Goal: Find specific page/section: Find specific page/section

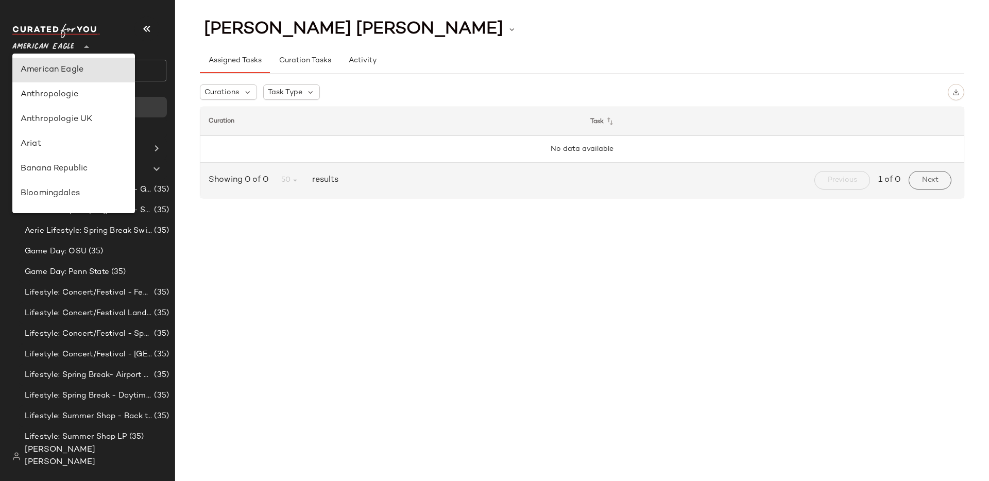
click at [67, 43] on span "American Eagle" at bounding box center [43, 44] width 62 height 19
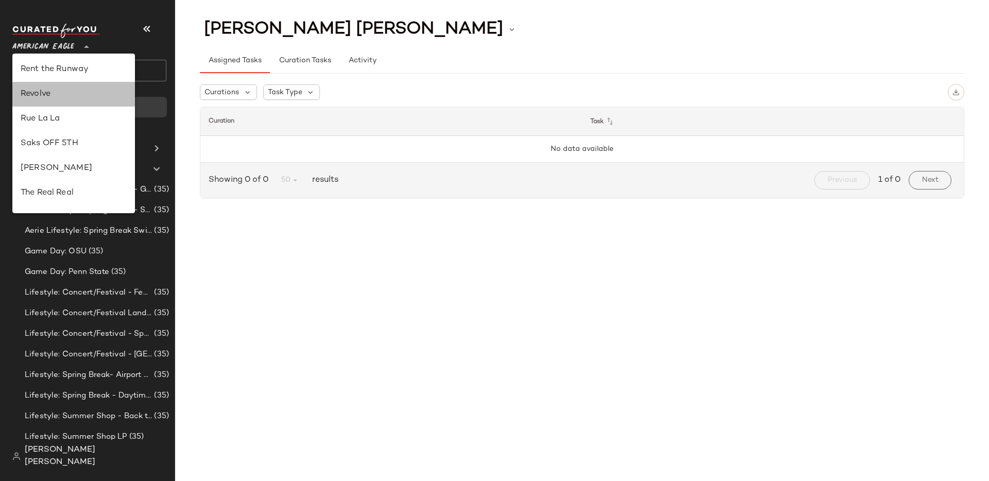
click at [69, 93] on div "Revolve" at bounding box center [74, 94] width 106 height 12
type input "**"
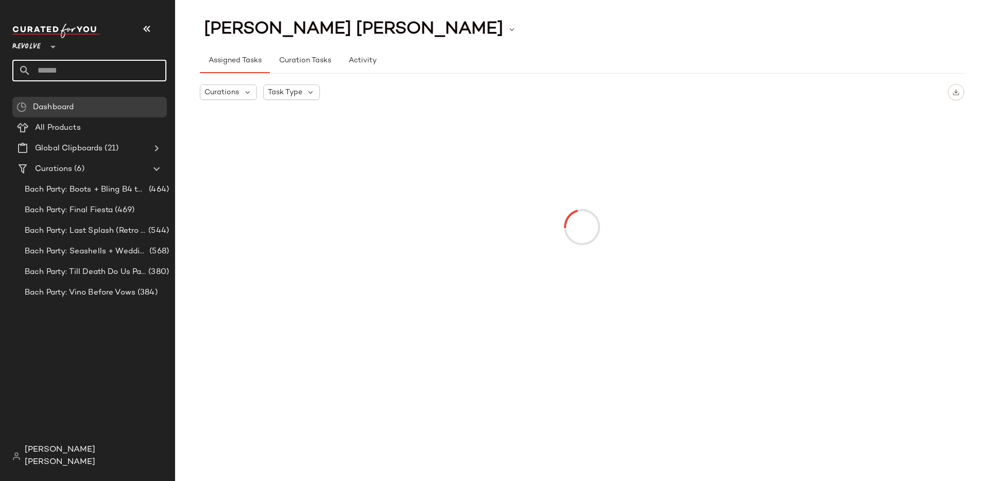
click at [70, 73] on input "text" at bounding box center [99, 71] width 136 height 22
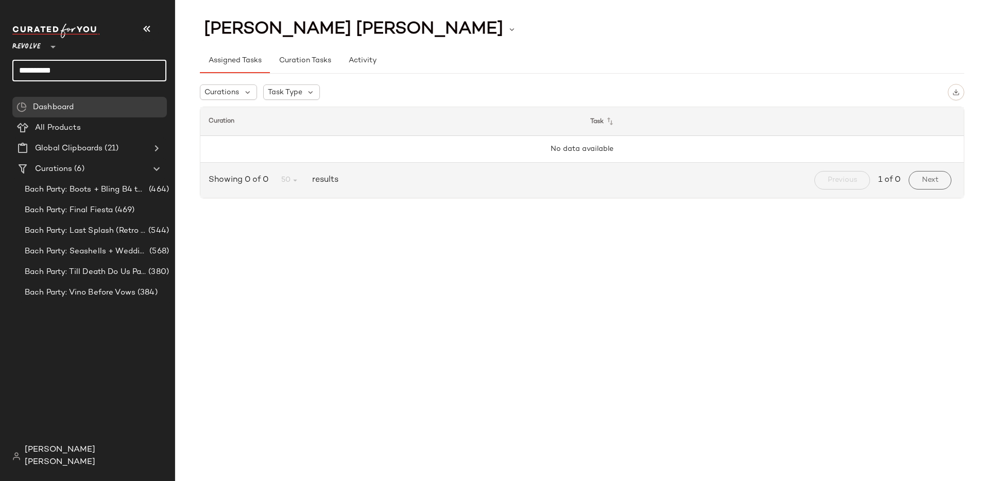
type input "**********"
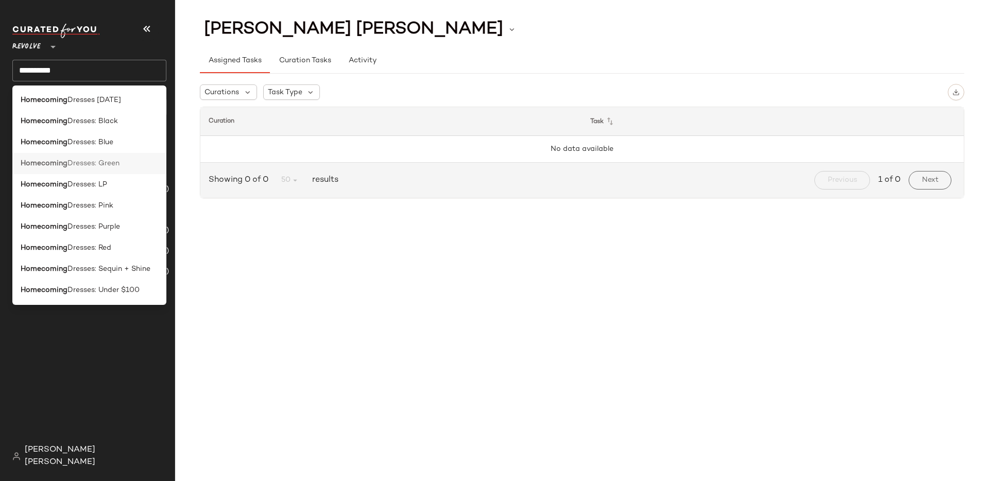
click at [77, 158] on span "Dresses: Green" at bounding box center [93, 163] width 52 height 11
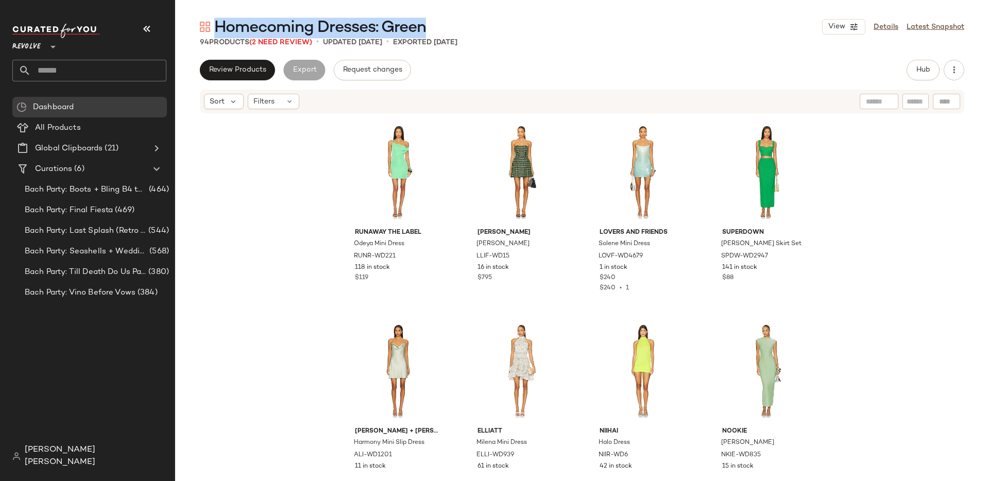
drag, startPoint x: 430, startPoint y: 29, endPoint x: 216, endPoint y: 26, distance: 213.8
click at [216, 26] on div "Homecoming Dresses: Green View Details Latest Snapshot" at bounding box center [582, 26] width 814 height 21
copy span "Homecoming Dresses: Green"
click at [62, 68] on input "text" at bounding box center [99, 71] width 136 height 22
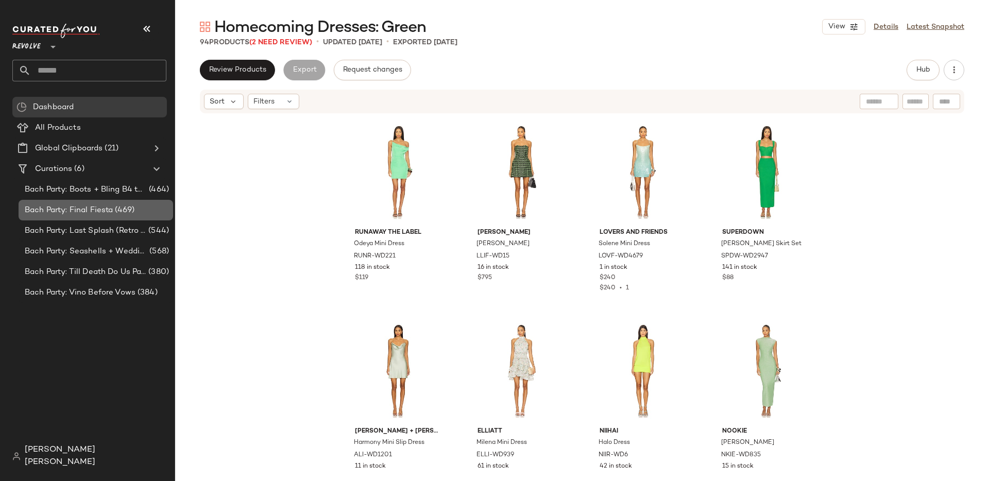
click at [128, 207] on span "(469)" at bounding box center [124, 211] width 22 height 12
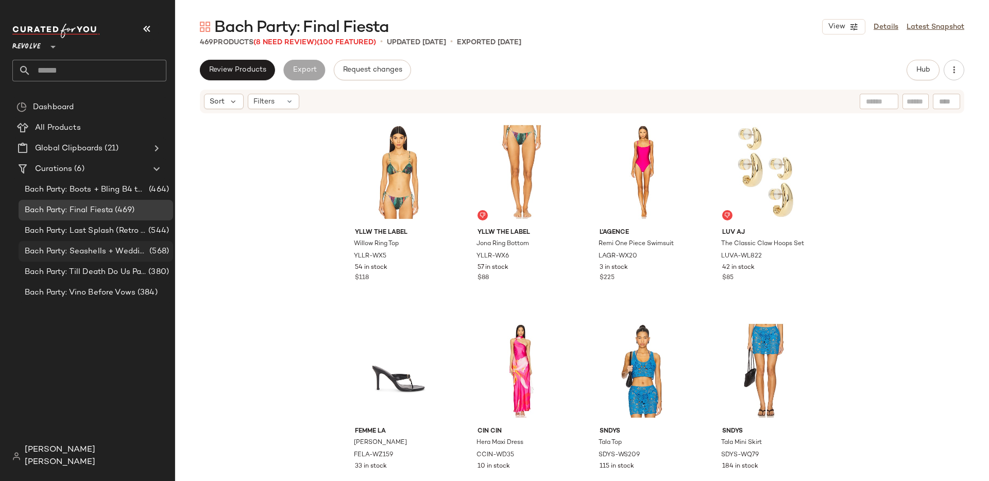
click at [116, 253] on span "Bach Party: Seashells + Wedding Bells" at bounding box center [86, 252] width 123 height 12
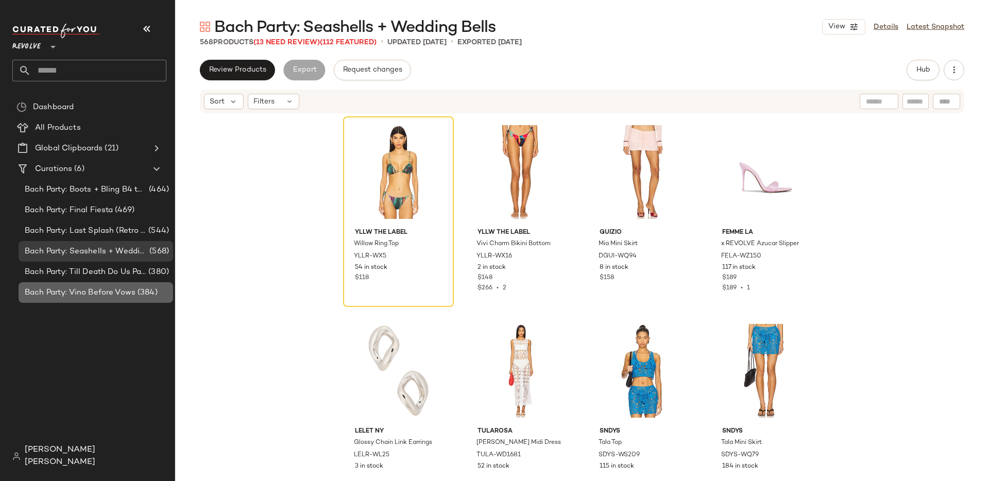
click at [120, 290] on span "Bach Party: Vino Before Vows" at bounding box center [80, 293] width 111 height 12
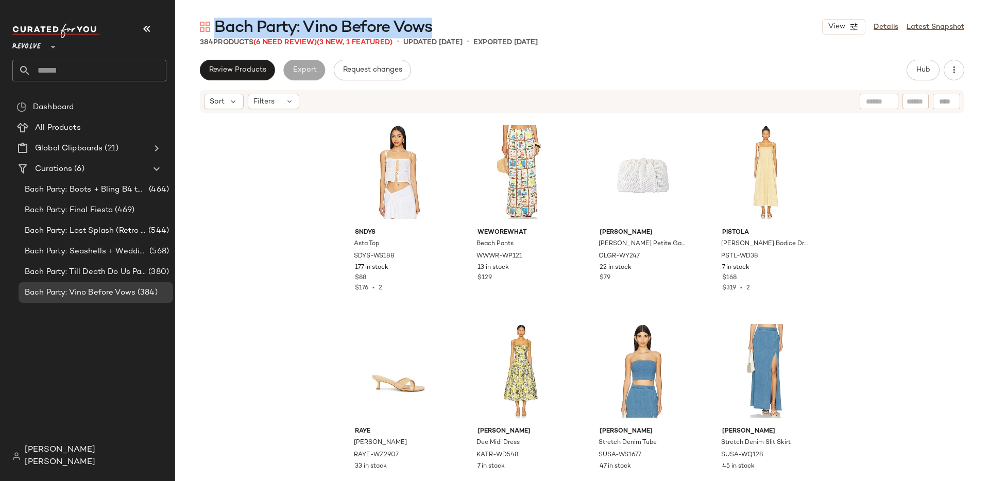
drag, startPoint x: 433, startPoint y: 26, endPoint x: 215, endPoint y: 26, distance: 217.4
click at [215, 26] on span "Bach Party: Vino Before Vows" at bounding box center [323, 28] width 218 height 21
copy span "Bach Party: Vino Before Vows"
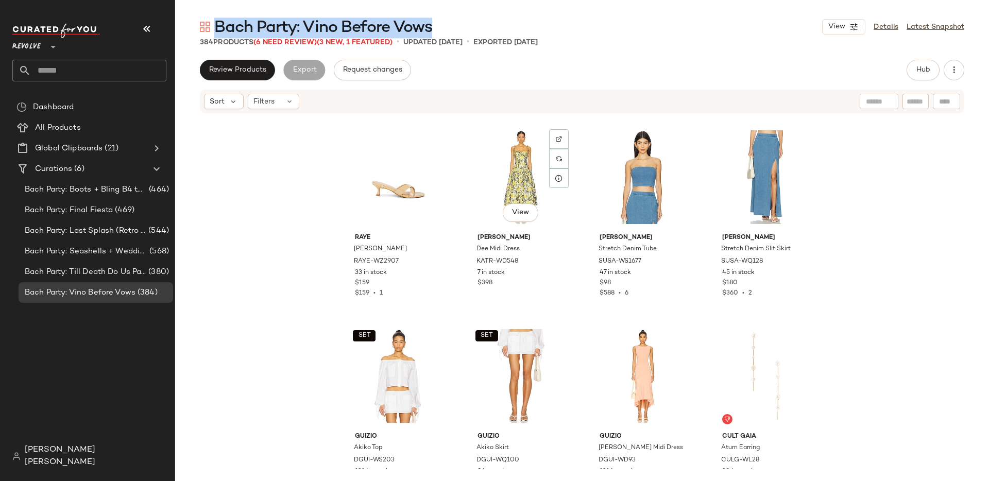
scroll to position [193, 0]
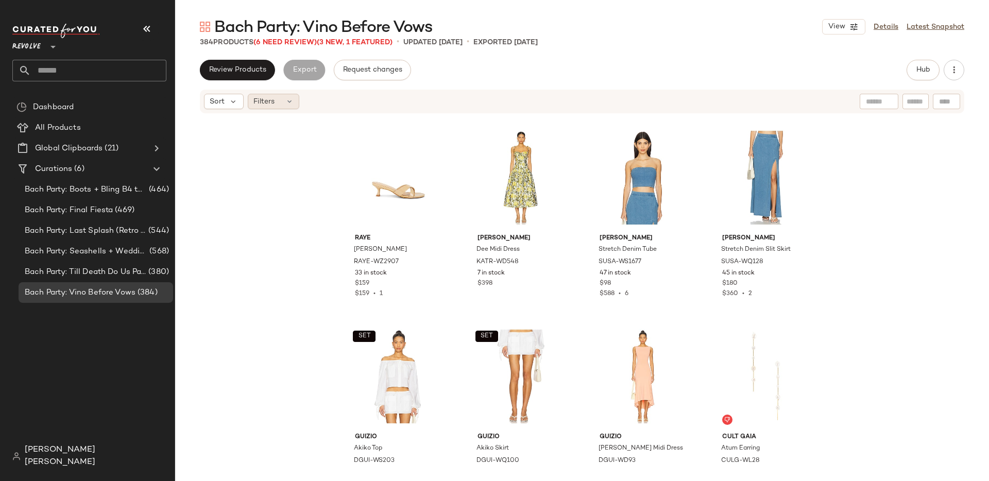
click at [286, 106] on div "Filters" at bounding box center [274, 101] width 52 height 15
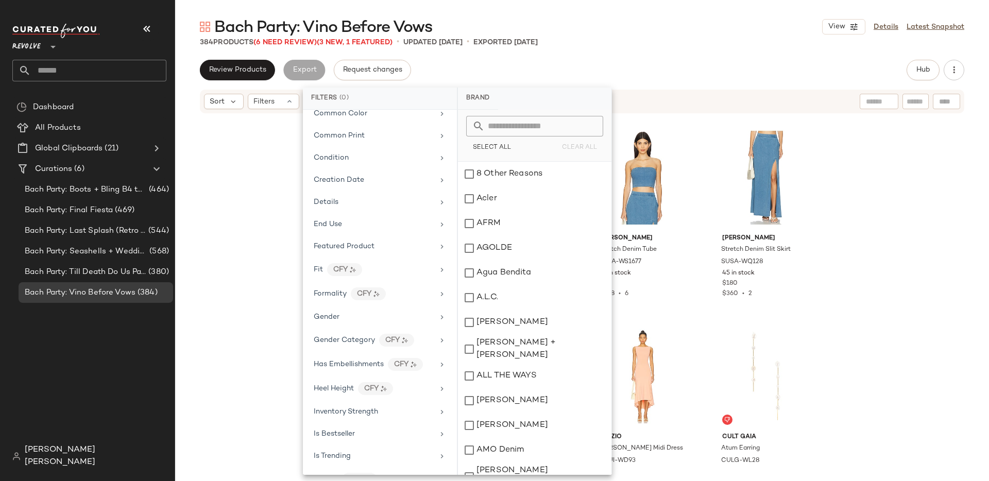
scroll to position [262, 0]
click at [422, 202] on div "Details" at bounding box center [374, 198] width 120 height 11
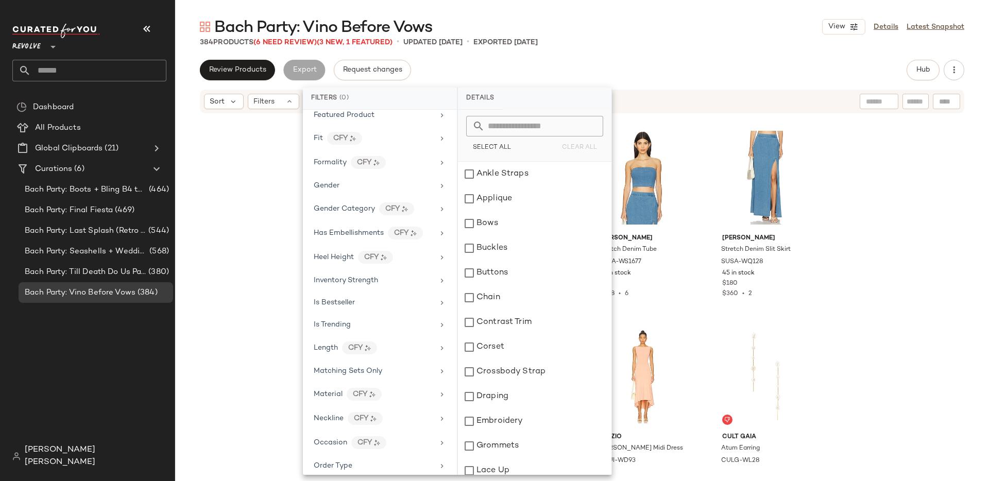
scroll to position [393, 0]
click at [84, 68] on input "text" at bounding box center [99, 71] width 136 height 22
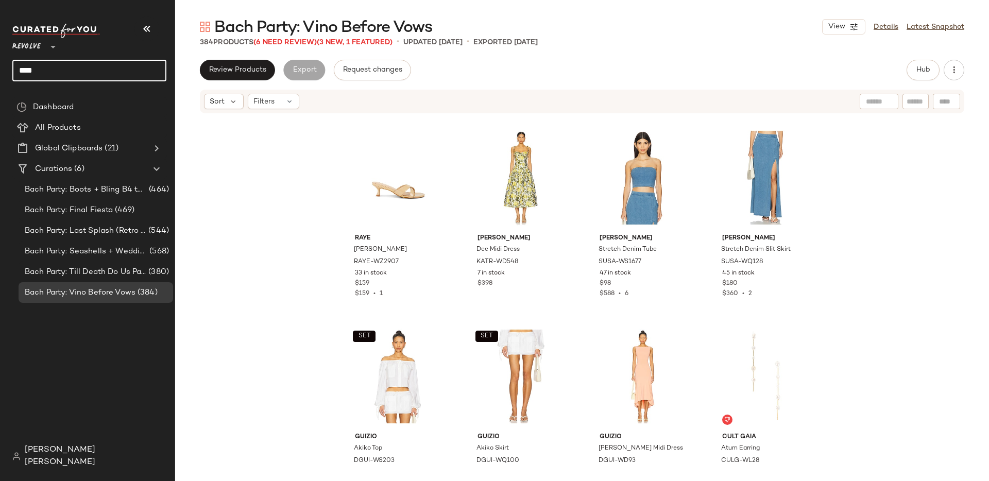
type input "****"
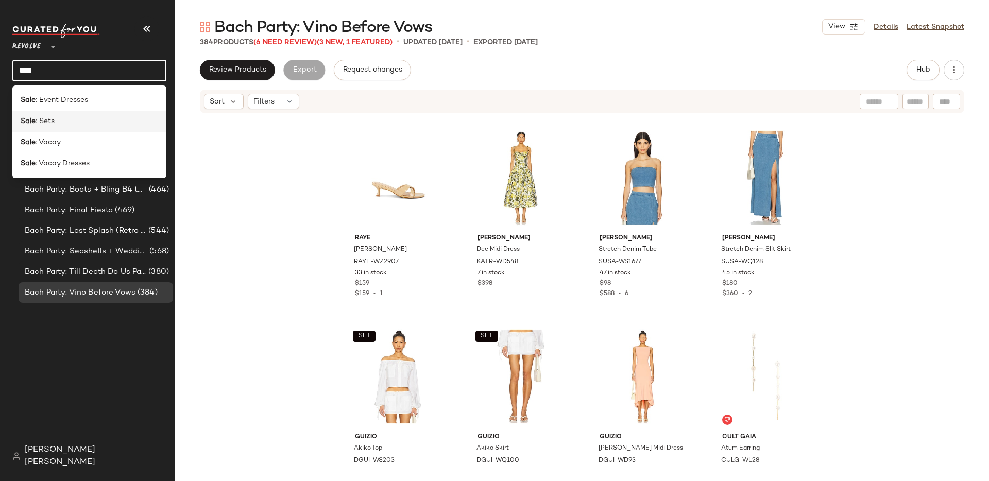
click at [79, 112] on div "Sale : Sets" at bounding box center [89, 121] width 154 height 21
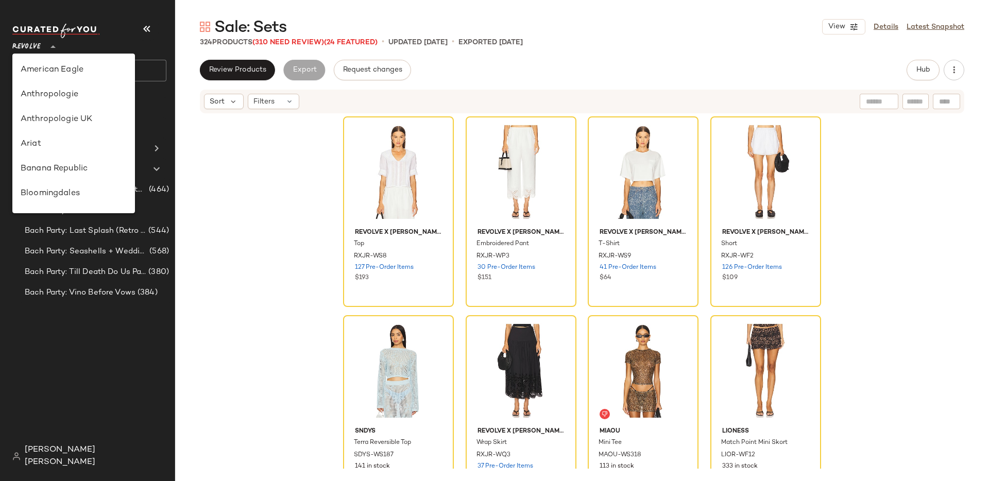
click at [53, 44] on icon at bounding box center [53, 47] width 12 height 12
click at [153, 76] on input "text" at bounding box center [99, 71] width 136 height 22
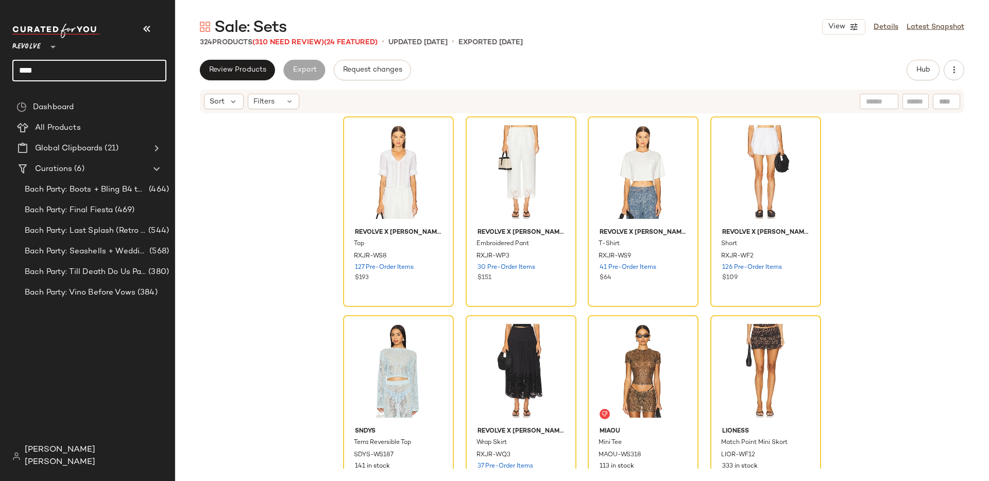
type input "****"
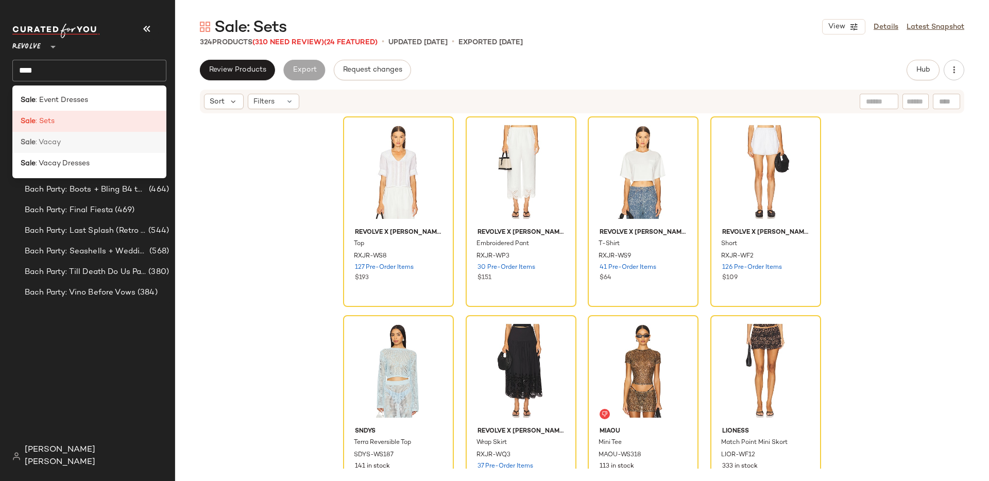
click at [57, 147] on span ": Vacay" at bounding box center [48, 142] width 25 height 11
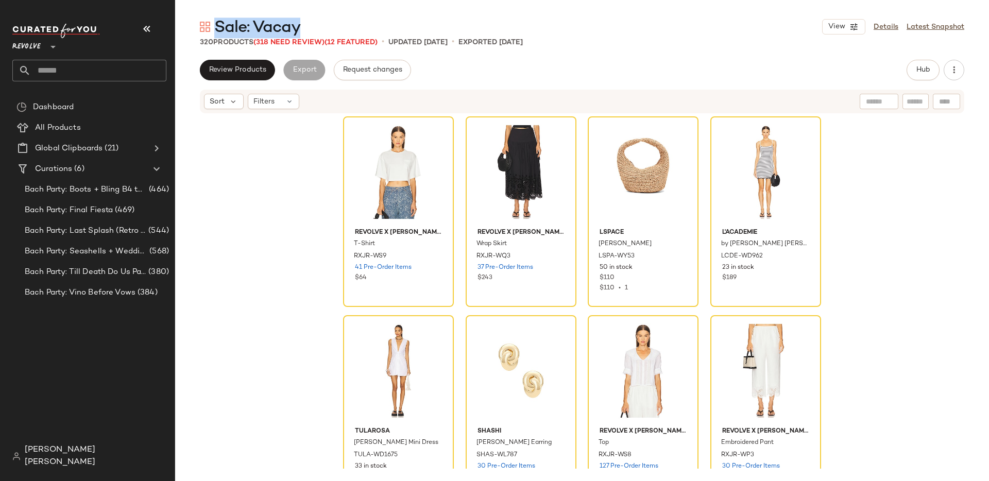
drag, startPoint x: 306, startPoint y: 23, endPoint x: 212, endPoint y: 24, distance: 93.3
click at [212, 24] on div "Sale: Vacay View Details Latest Snapshot" at bounding box center [582, 26] width 814 height 21
copy span "Sale: Vacay"
click at [98, 60] on input "text" at bounding box center [99, 71] width 136 height 22
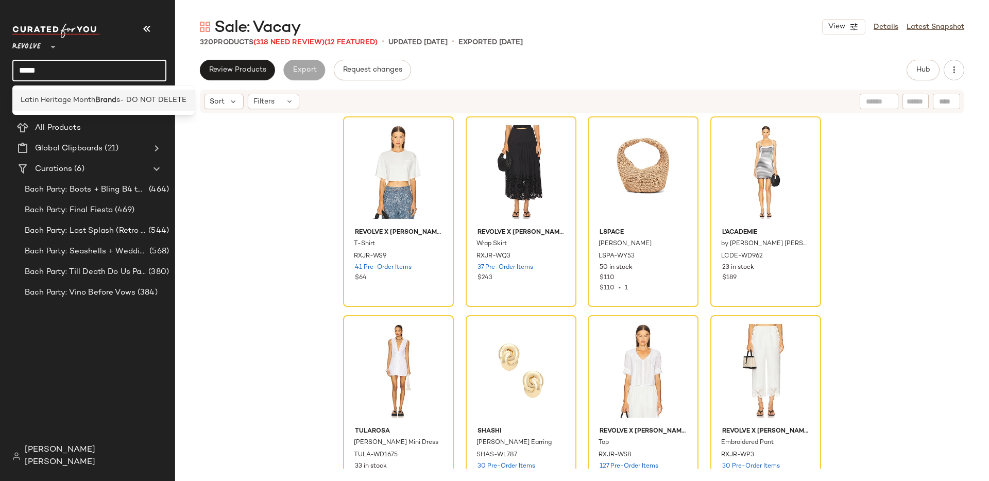
type input "*****"
click at [86, 96] on span "Latin Heritage Month" at bounding box center [58, 100] width 75 height 11
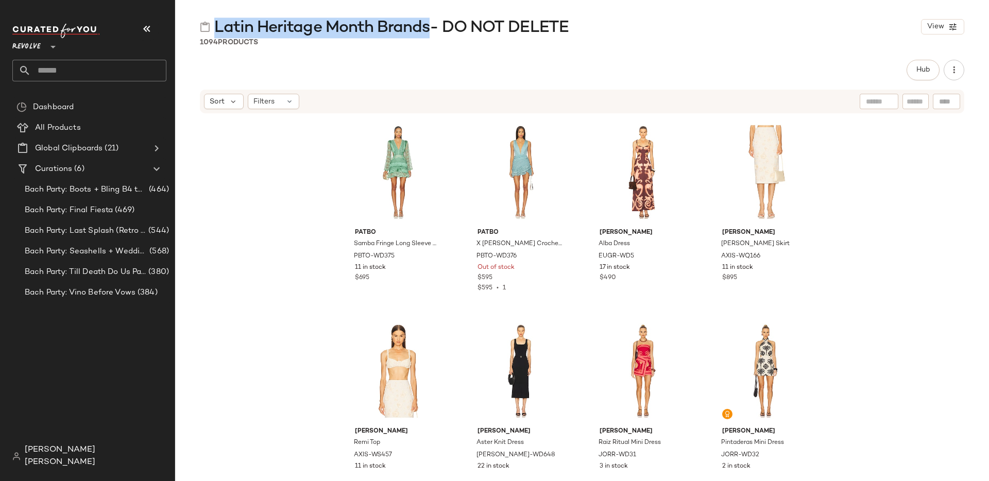
drag, startPoint x: 215, startPoint y: 26, endPoint x: 426, endPoint y: 29, distance: 210.7
click at [426, 29] on span "Latin Heritage Month Brands- DO NOT DELETE" at bounding box center [391, 28] width 354 height 21
copy span "Latin Heritage Month Brands"
click at [914, 78] on button "Hub" at bounding box center [923, 70] width 33 height 21
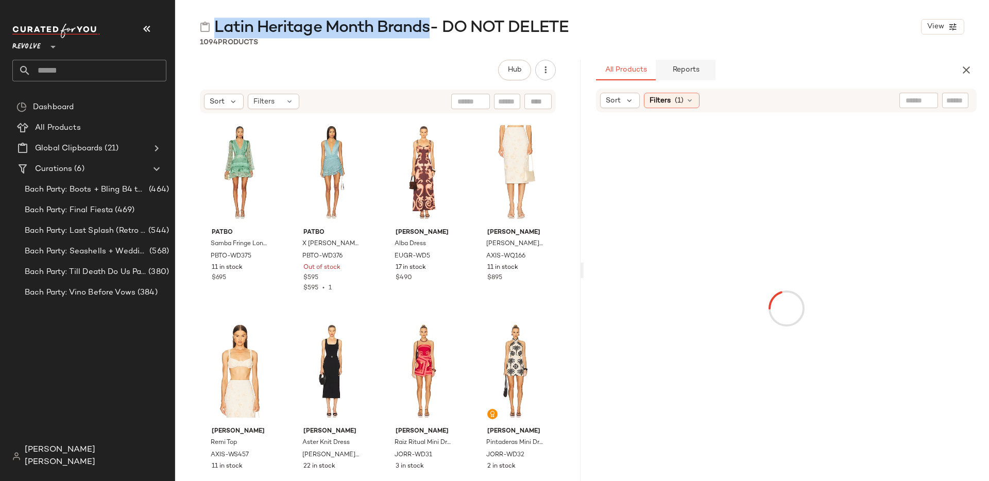
click at [688, 72] on span "Reports" at bounding box center [685, 70] width 27 height 8
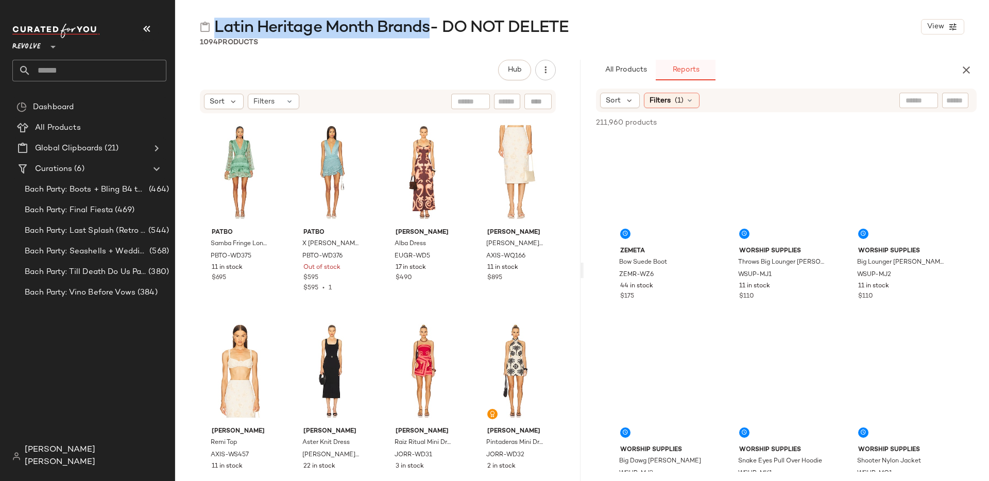
click at [683, 60] on button "Reports" at bounding box center [686, 70] width 60 height 21
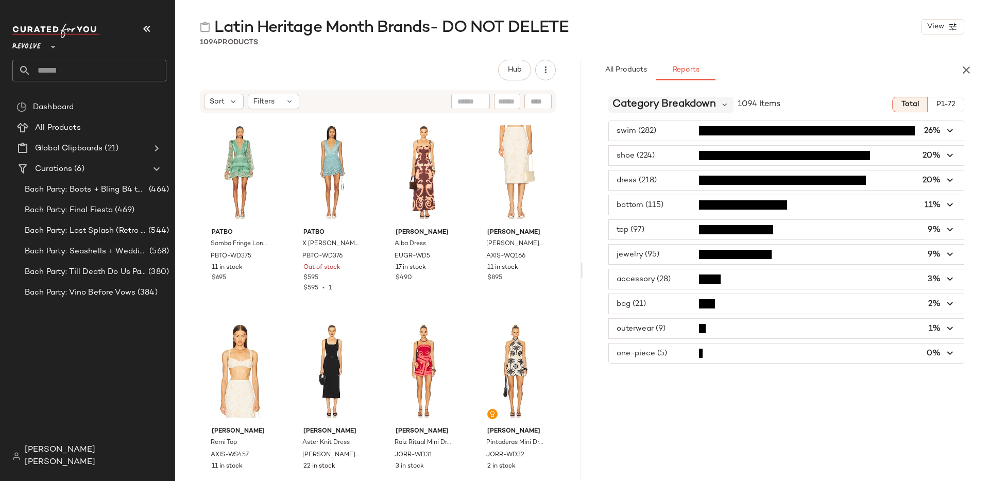
click at [683, 103] on span "Category Breakdown" at bounding box center [665, 104] width 104 height 15
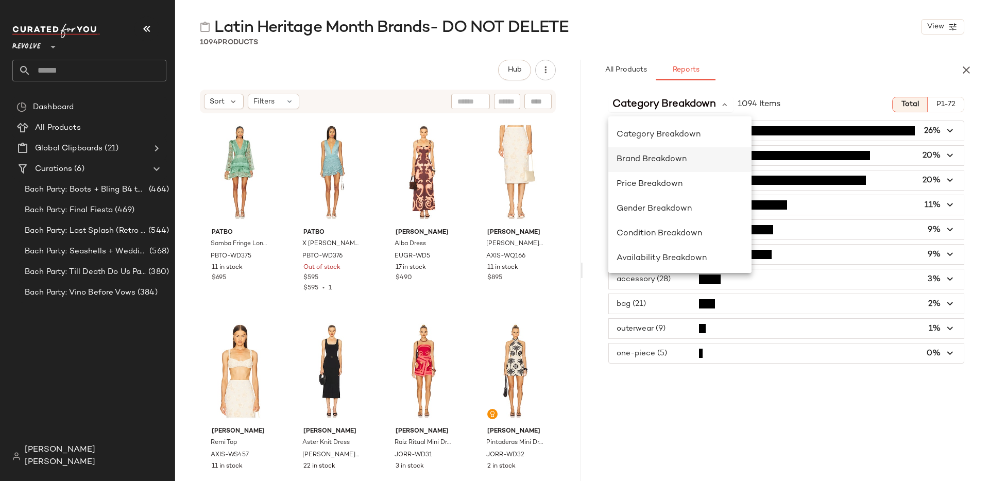
click at [680, 148] on div "Brand Breakdown" at bounding box center [679, 159] width 143 height 25
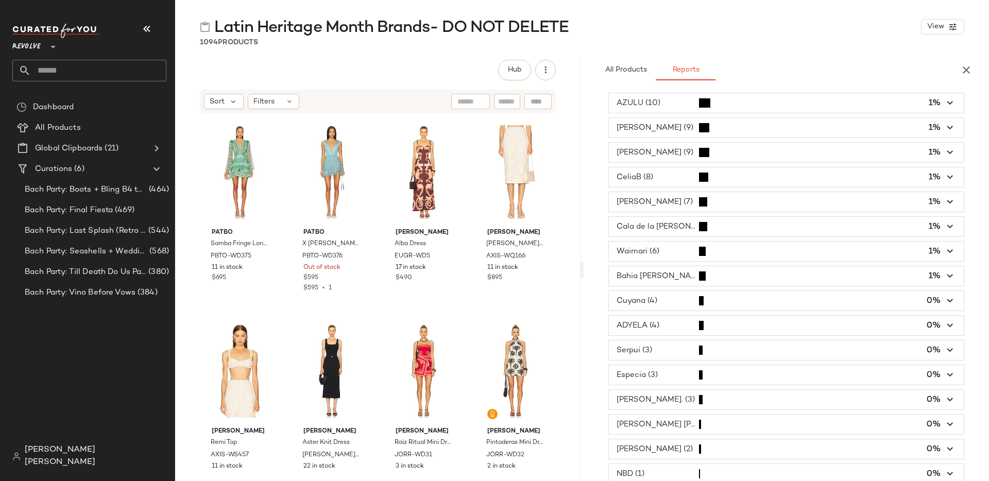
scroll to position [476, 0]
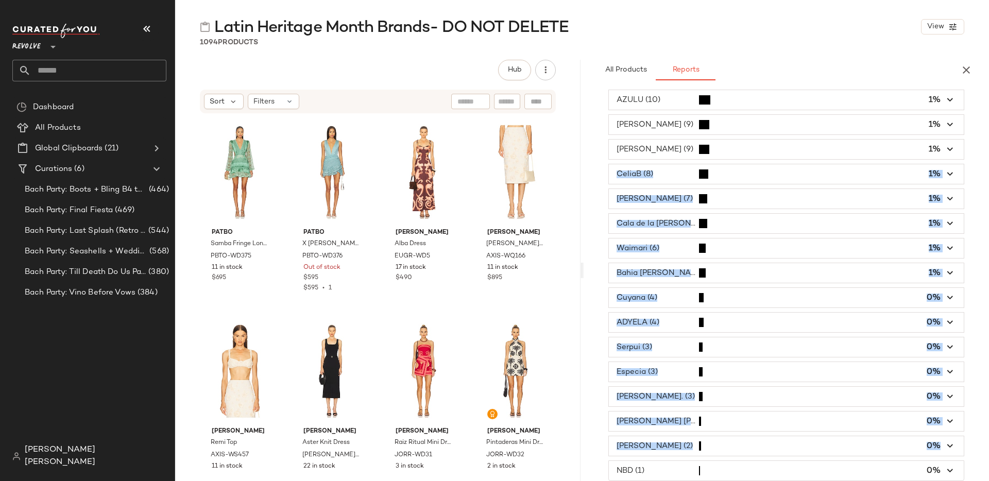
drag, startPoint x: 969, startPoint y: 472, endPoint x: 680, endPoint y: 178, distance: 412.4
click at [680, 178] on div "Agua Bendita (188) 17% [PERSON_NAME] (162) 15% [PERSON_NAME] (77) 7% [PERSON_NA…" at bounding box center [786, 62] width 405 height 837
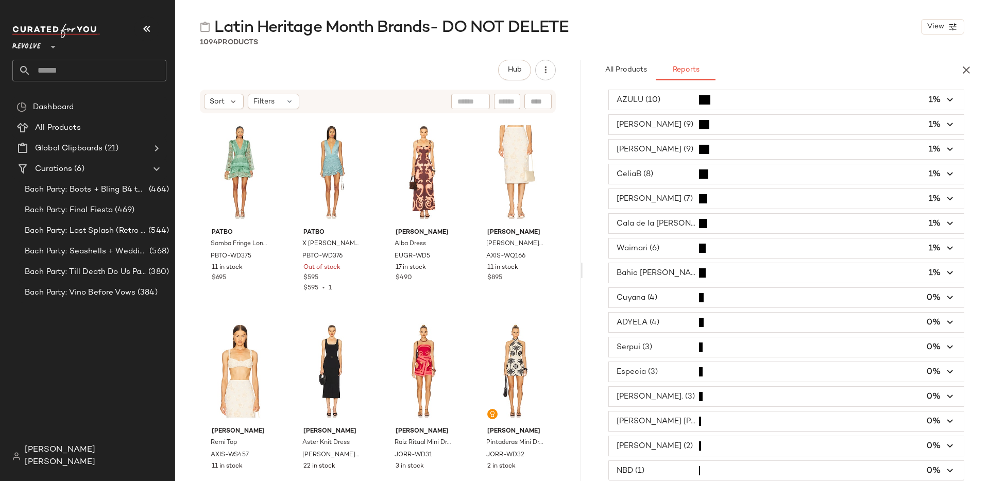
click at [965, 469] on div "Agua Bendita (188) 17% [PERSON_NAME] (162) 15% [PERSON_NAME] (77) 7% [PERSON_NA…" at bounding box center [786, 62] width 405 height 837
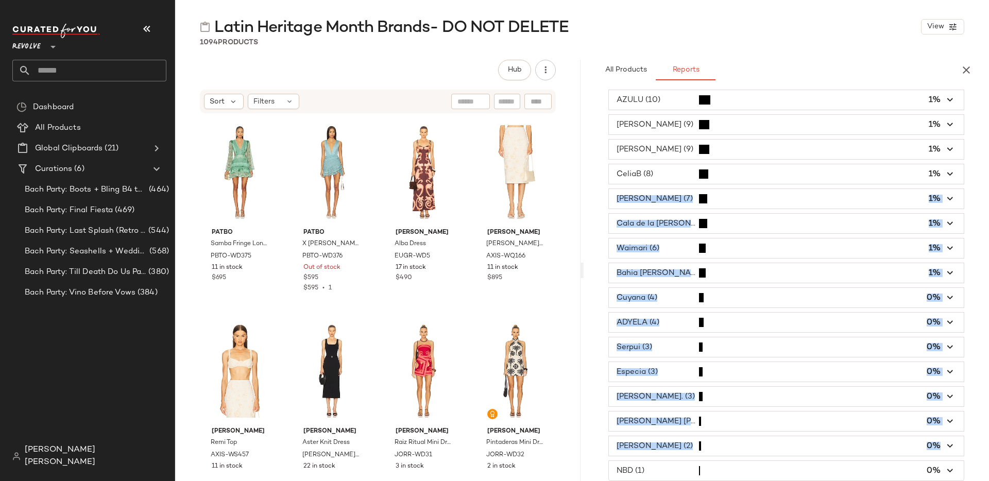
drag, startPoint x: 966, startPoint y: 450, endPoint x: 584, endPoint y: 194, distance: 459.3
click at [584, 193] on div "Agua Bendita (188) 17% [PERSON_NAME] (162) 15% [PERSON_NAME] (77) 7% [PERSON_NA…" at bounding box center [786, 62] width 405 height 837
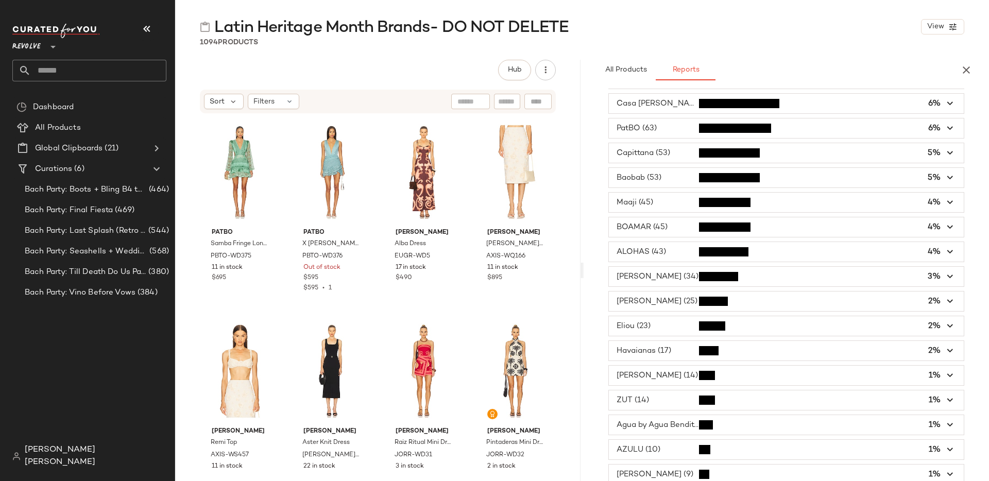
scroll to position [0, 0]
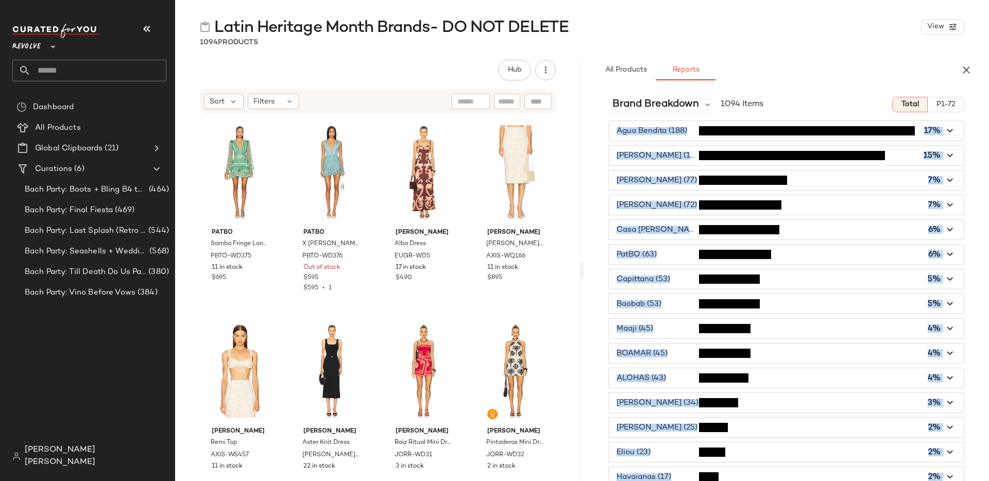
copy div "Agua Bendita (188) 17% [PERSON_NAME] (162) 15% [PERSON_NAME] (77) 7% [PERSON_NA…"
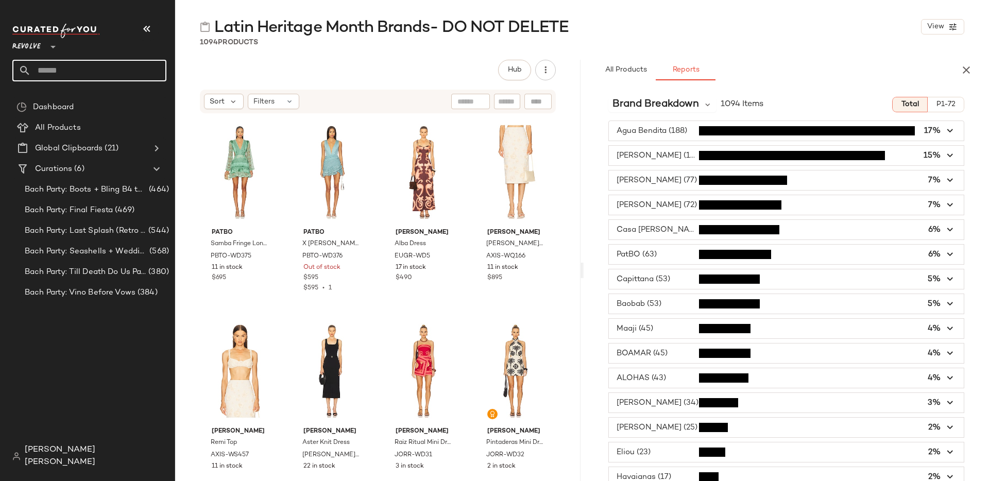
click at [119, 64] on input "text" at bounding box center [99, 71] width 136 height 22
drag, startPoint x: 74, startPoint y: 72, endPoint x: 20, endPoint y: 64, distance: 55.2
click at [20, 64] on input "**********" at bounding box center [89, 71] width 154 height 22
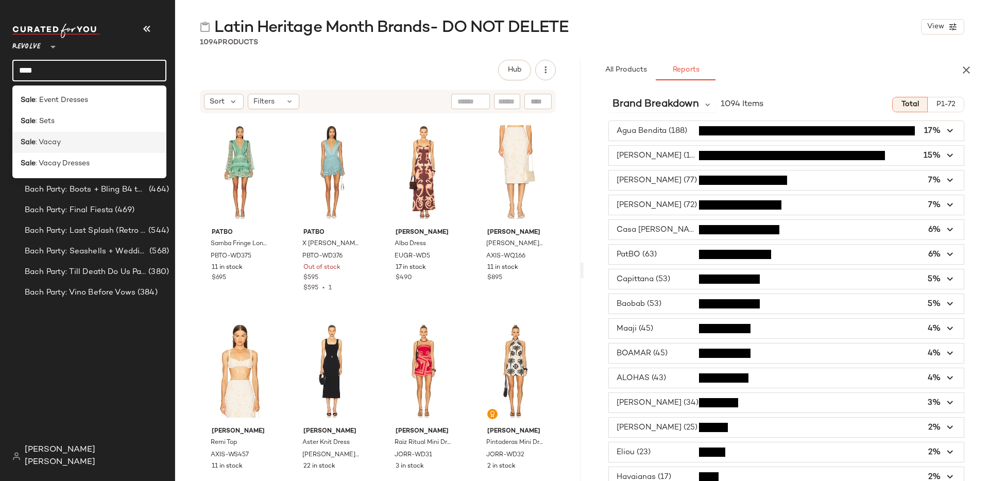
type input "****"
click at [36, 144] on span ": Vacay" at bounding box center [48, 142] width 25 height 11
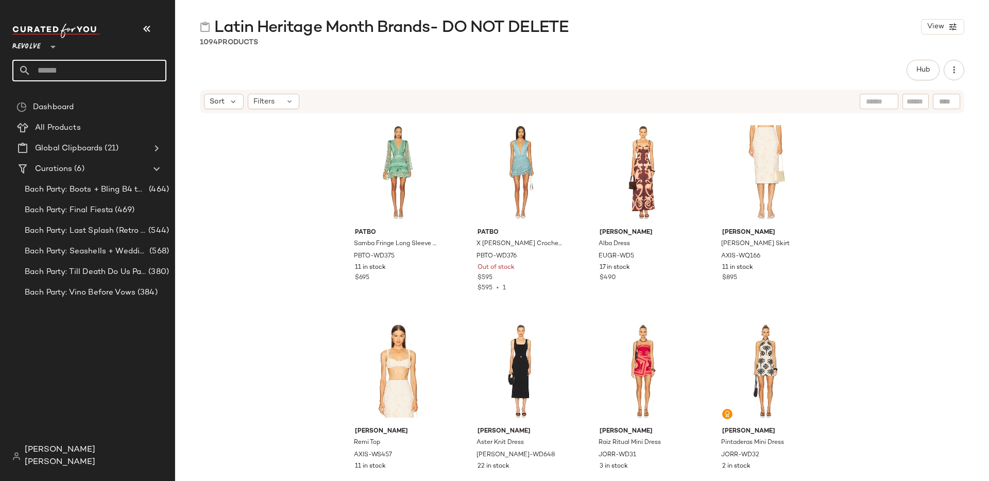
click at [127, 71] on input "text" at bounding box center [99, 71] width 136 height 22
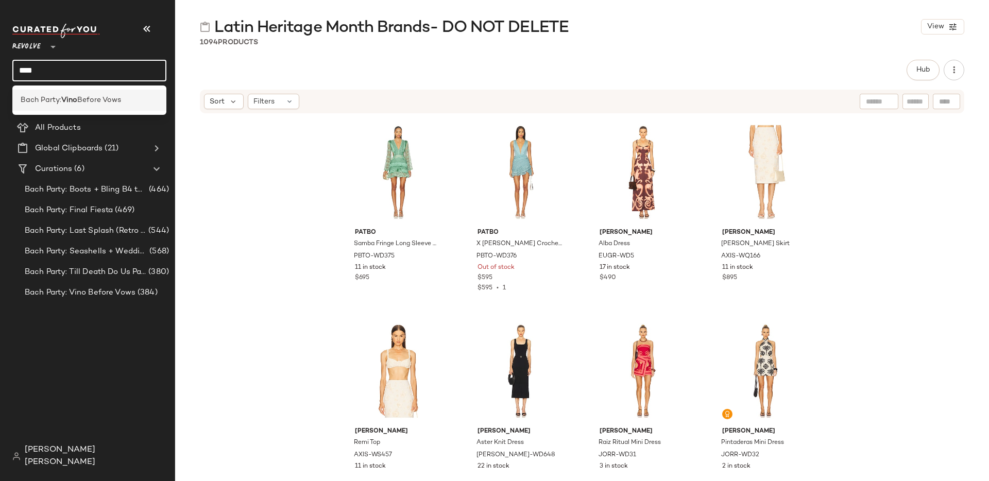
type input "****"
click at [114, 96] on span "Before Vows" at bounding box center [99, 100] width 44 height 11
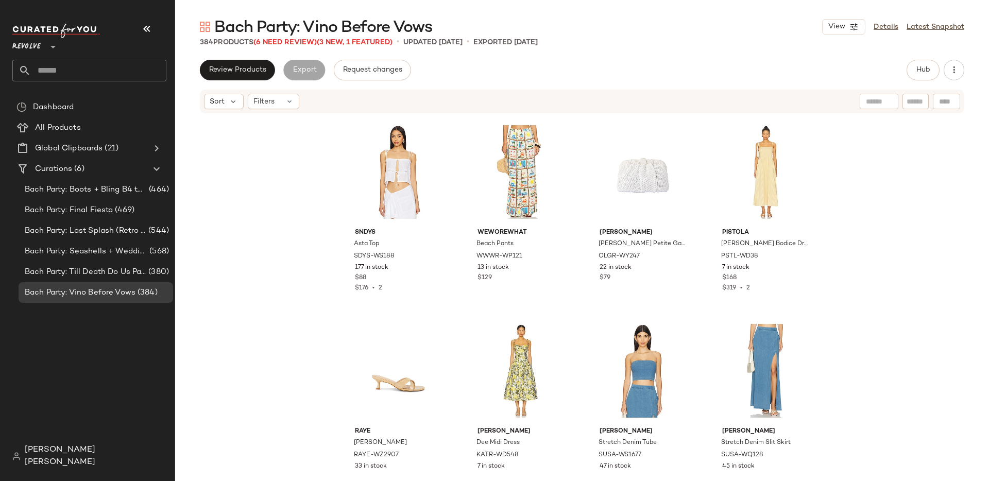
click at [110, 69] on input "text" at bounding box center [99, 71] width 136 height 22
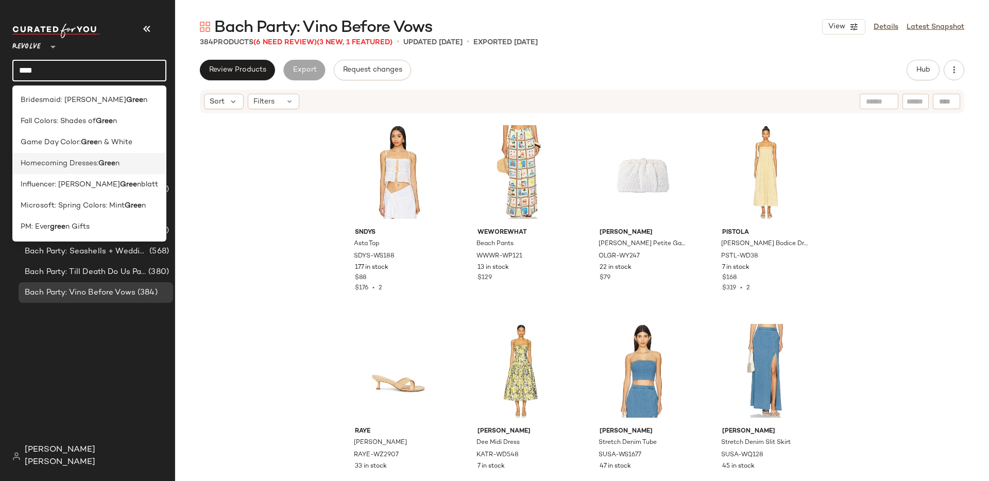
type input "****"
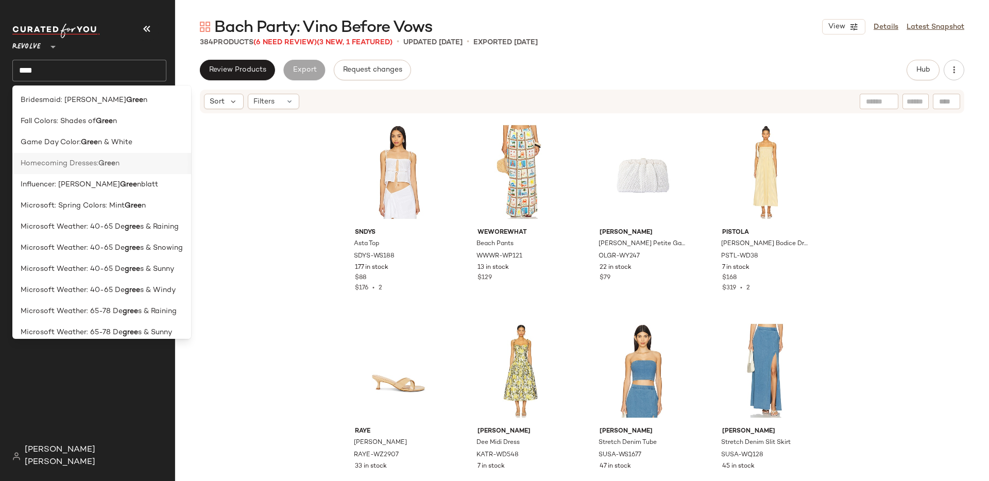
click at [91, 157] on div "Homecoming Dresses: Gree n" at bounding box center [101, 163] width 179 height 21
